Goal: Complete application form: Complete application form

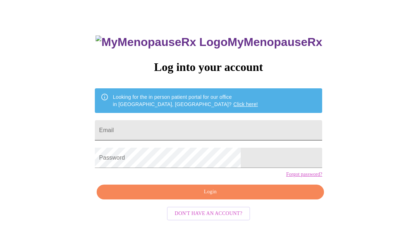
scroll to position [26, 0]
click at [169, 126] on input "Email" at bounding box center [208, 130] width 227 height 20
type input "[EMAIL_ADDRESS][DOMAIN_NAME]"
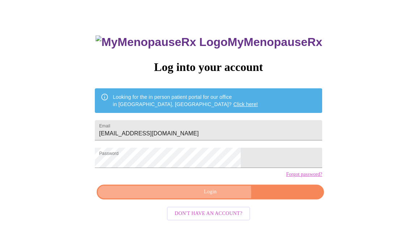
click at [215, 197] on span "Login" at bounding box center [210, 192] width 211 height 9
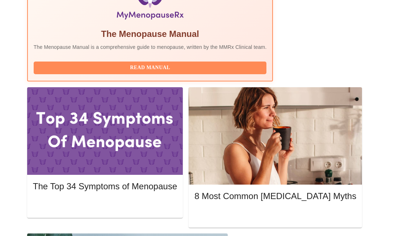
scroll to position [281, 0]
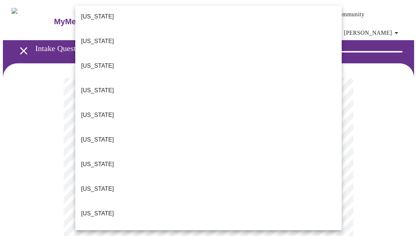
scroll to position [80, 0]
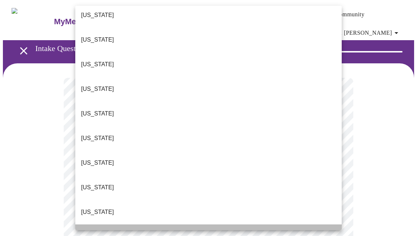
click at [116, 225] on li "[US_STATE]" at bounding box center [208, 237] width 267 height 25
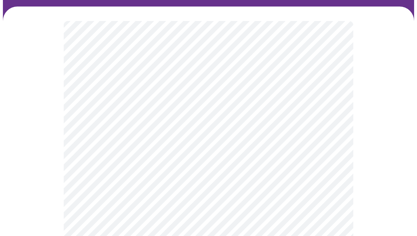
scroll to position [59, 0]
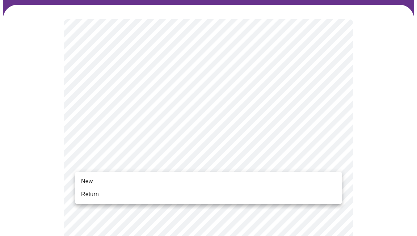
click at [139, 191] on li "Return" at bounding box center [208, 194] width 267 height 13
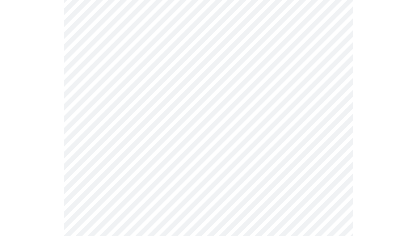
scroll to position [233, 0]
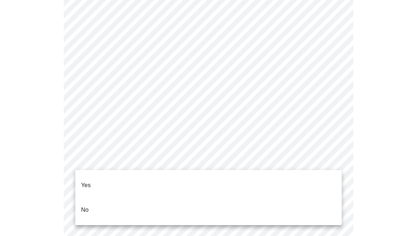
click at [99, 159] on body "MyMenopauseRx Appointments Messaging Labs Uploads Medications Community Refer a…" at bounding box center [208, 219] width 411 height 898
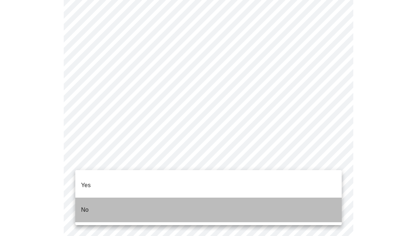
click at [84, 206] on p "No" at bounding box center [85, 210] width 8 height 9
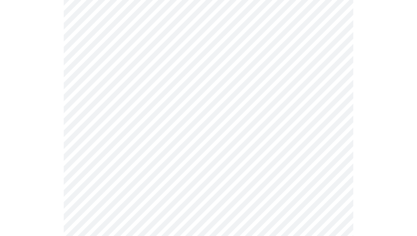
scroll to position [247, 0]
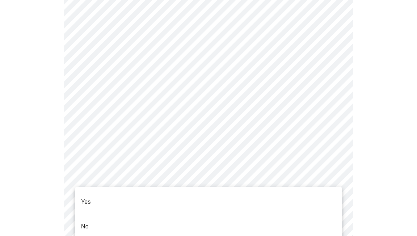
click at [92, 201] on body "MyMenopauseRx Appointments Messaging Labs Uploads Medications Community Refer a…" at bounding box center [208, 203] width 411 height 894
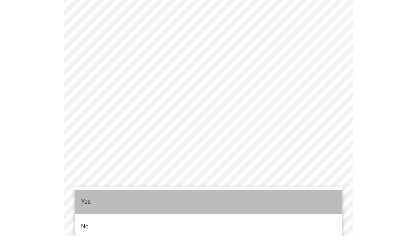
click at [92, 200] on li "Yes" at bounding box center [208, 202] width 267 height 25
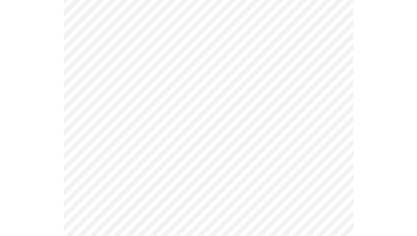
click at [62, 200] on div at bounding box center [208, 230] width 411 height 829
click at [97, 137] on body "MyMenopauseRx Appointments Messaging Labs Uploads Medications Community Refer a…" at bounding box center [208, 28] width 411 height 890
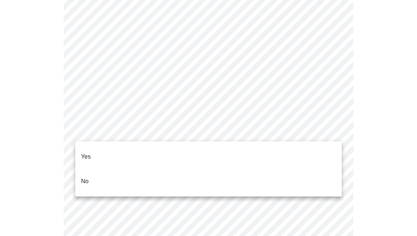
click at [95, 151] on li "Yes" at bounding box center [208, 157] width 267 height 25
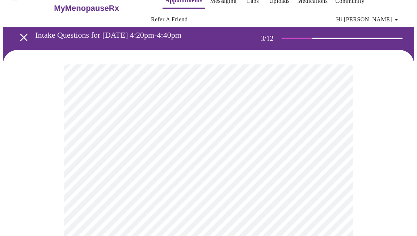
scroll to position [22, 0]
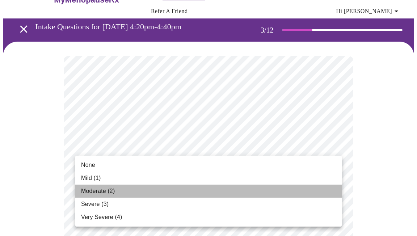
click at [221, 193] on li "Moderate (2)" at bounding box center [208, 191] width 267 height 13
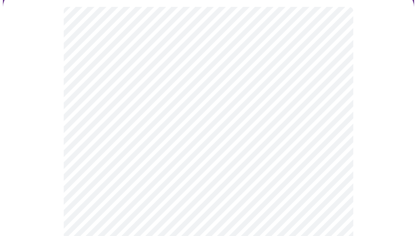
scroll to position [71, 0]
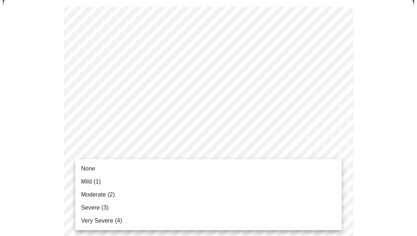
click at [193, 171] on li "None" at bounding box center [208, 168] width 267 height 13
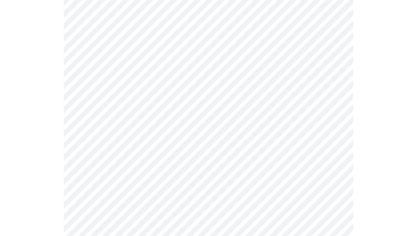
scroll to position [156, 0]
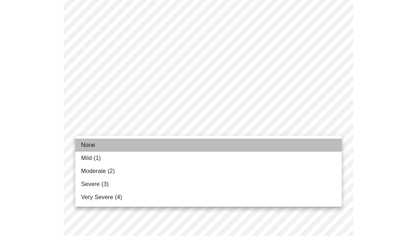
click at [186, 148] on li "None" at bounding box center [208, 145] width 267 height 13
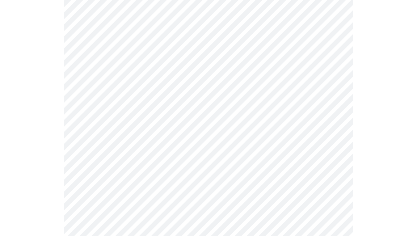
scroll to position [255, 0]
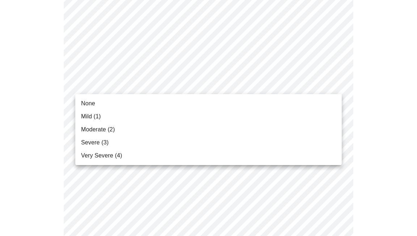
click at [175, 84] on body "MyMenopauseRx Appointments Messaging Labs Uploads Medications Community Refer a…" at bounding box center [208, 219] width 411 height 943
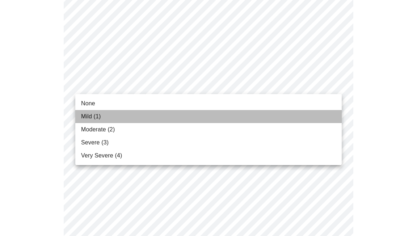
click at [168, 116] on li "Mild (1)" at bounding box center [208, 116] width 267 height 13
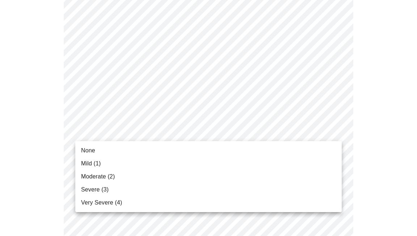
click at [168, 137] on body "MyMenopauseRx Appointments Messaging Labs Uploads Medications Community Refer a…" at bounding box center [208, 214] width 411 height 933
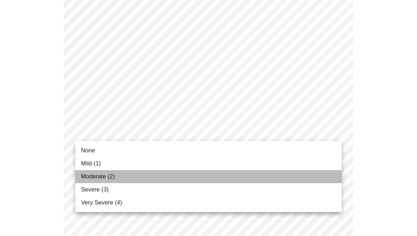
click at [168, 178] on li "Moderate (2)" at bounding box center [208, 176] width 267 height 13
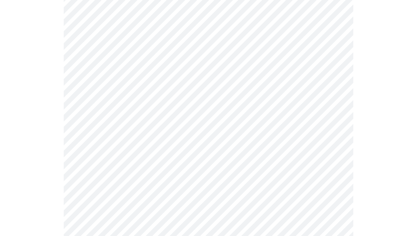
scroll to position [350, 0]
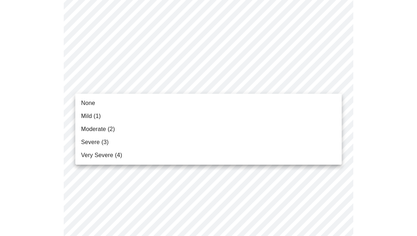
click at [152, 84] on body "MyMenopauseRx Appointments Messaging Labs Uploads Medications Community Refer a…" at bounding box center [208, 114] width 411 height 923
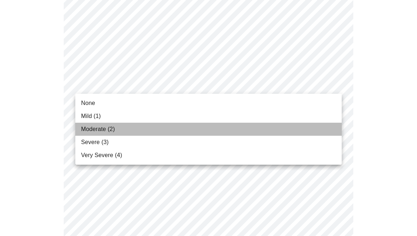
click at [156, 132] on li "Moderate (2)" at bounding box center [208, 129] width 267 height 13
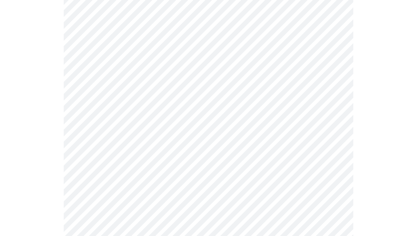
scroll to position [370, 0]
click at [154, 126] on body "MyMenopauseRx Appointments Messaging Labs Uploads Medications Community Refer a…" at bounding box center [208, 89] width 411 height 912
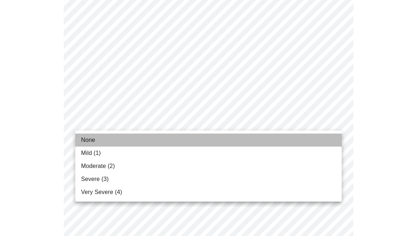
click at [105, 143] on li "None" at bounding box center [208, 140] width 267 height 13
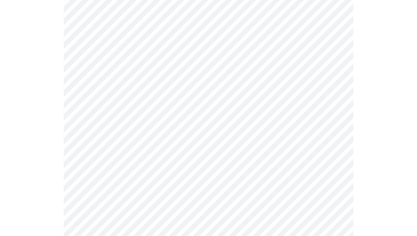
scroll to position [376, 0]
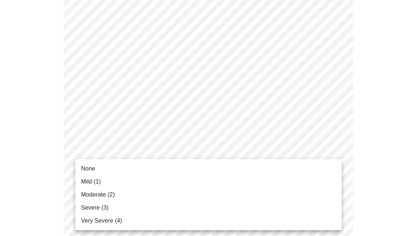
click at [121, 171] on body "MyMenopauseRx Appointments Messaging Labs Uploads Medications Community Refer a…" at bounding box center [208, 78] width 411 height 902
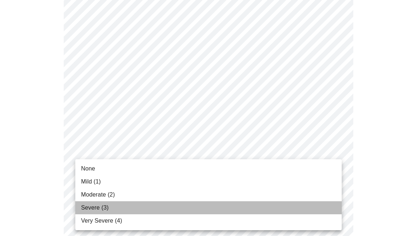
click at [123, 206] on li "Severe (3)" at bounding box center [208, 207] width 267 height 13
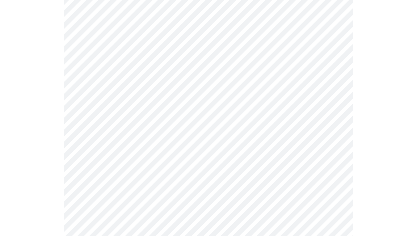
scroll to position [486, 0]
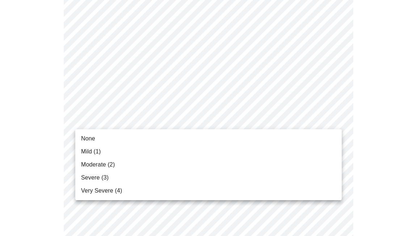
click at [122, 130] on ul "None Mild (1) Moderate (2) Severe (3) Very Severe (4)" at bounding box center [208, 164] width 267 height 71
click at [122, 133] on li "None" at bounding box center [208, 138] width 267 height 13
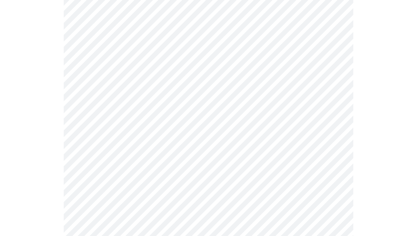
scroll to position [547, 0]
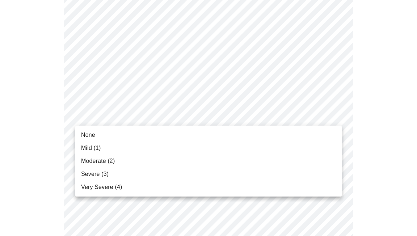
click at [122, 144] on li "Mild (1)" at bounding box center [208, 148] width 267 height 13
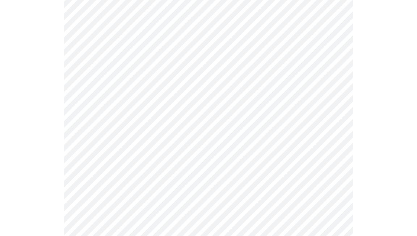
scroll to position [565, 0]
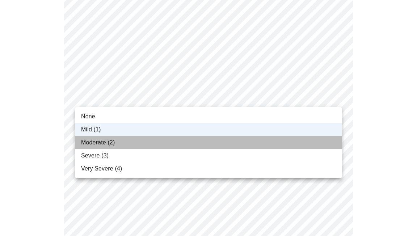
click at [127, 142] on li "Moderate (2)" at bounding box center [208, 142] width 267 height 13
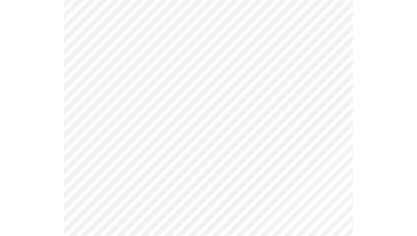
scroll to position [582, 0]
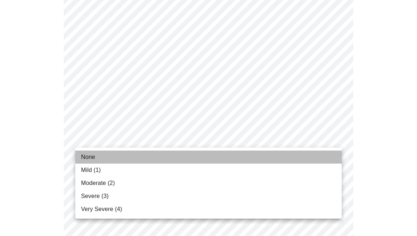
click at [126, 152] on li "None" at bounding box center [208, 157] width 267 height 13
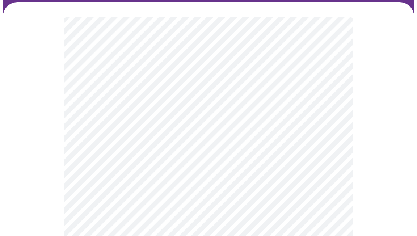
scroll to position [73, 0]
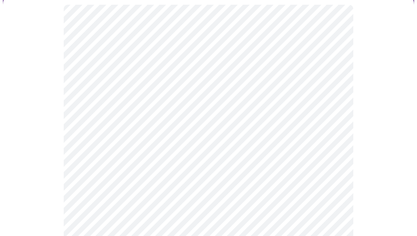
click at [89, 145] on body "MyMenopauseRx Appointments Messaging Labs Uploads Medications Community Refer a…" at bounding box center [208, 70] width 411 height 695
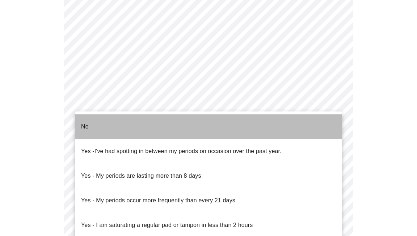
click at [89, 122] on li "No" at bounding box center [208, 126] width 267 height 25
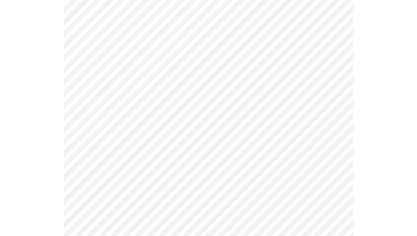
scroll to position [327, 0]
click at [94, 150] on body "MyMenopauseRx Appointments Messaging Labs Uploads Medications Community Refer a…" at bounding box center [208, 21] width 411 height 691
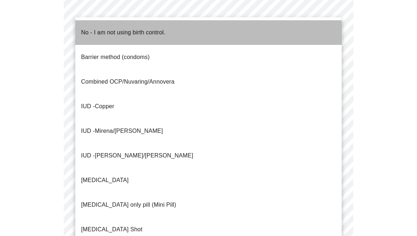
click at [101, 29] on p "No - I am not using birth control." at bounding box center [123, 32] width 84 height 9
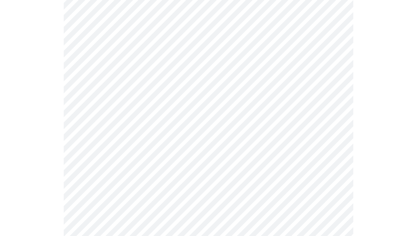
scroll to position [375, 0]
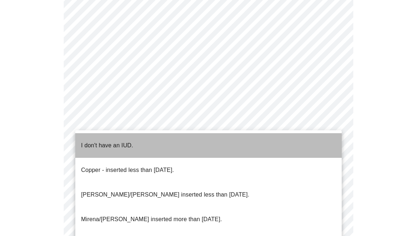
click at [99, 141] on p "I don't have an IUD." at bounding box center [107, 145] width 52 height 9
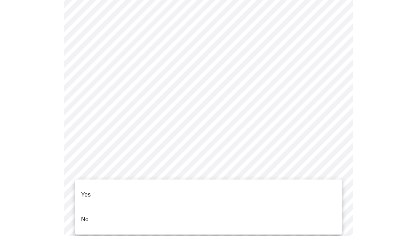
click at [95, 188] on li "Yes" at bounding box center [208, 195] width 267 height 25
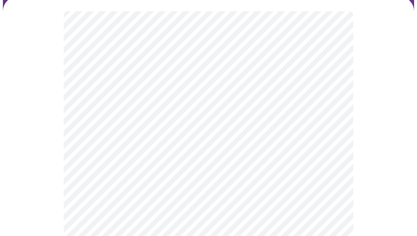
scroll to position [85, 0]
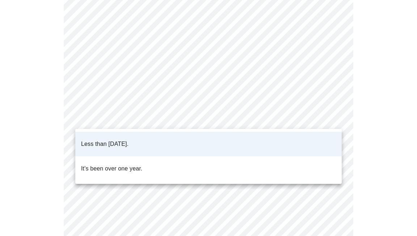
click at [134, 121] on body "MyMenopauseRx Appointments Messaging Labs Uploads Medications Community Refer a…" at bounding box center [208, 190] width 411 height 545
click at [46, 122] on div at bounding box center [208, 118] width 417 height 236
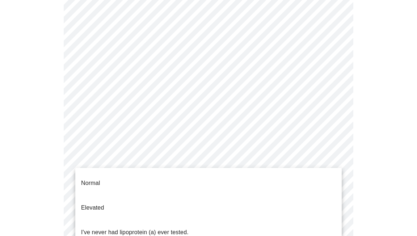
click at [106, 176] on body "MyMenopauseRx Appointments Messaging Labs Uploads Medications Community Refer a…" at bounding box center [208, 190] width 411 height 545
click at [102, 180] on li "Normal" at bounding box center [208, 183] width 267 height 25
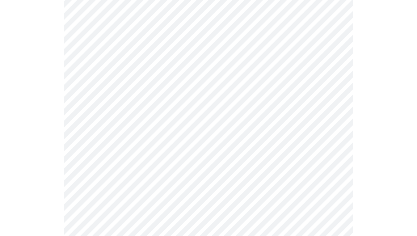
scroll to position [1905, 0]
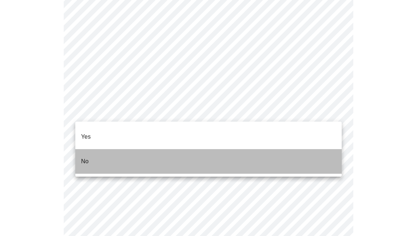
click at [95, 151] on li "No" at bounding box center [208, 161] width 267 height 25
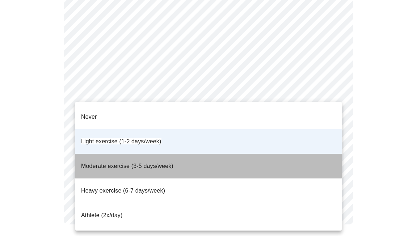
click at [181, 154] on li "Moderate exercise (3-5 days/week)" at bounding box center [208, 166] width 267 height 25
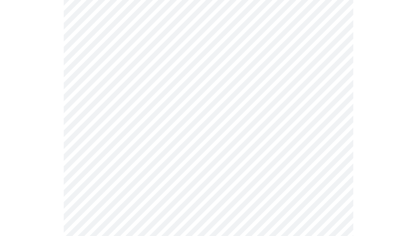
scroll to position [385, 0]
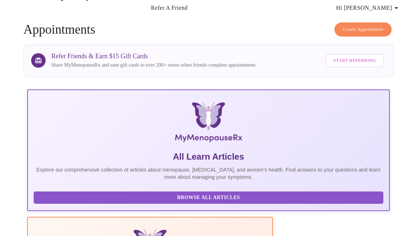
scroll to position [385, 0]
